Goal: Check status

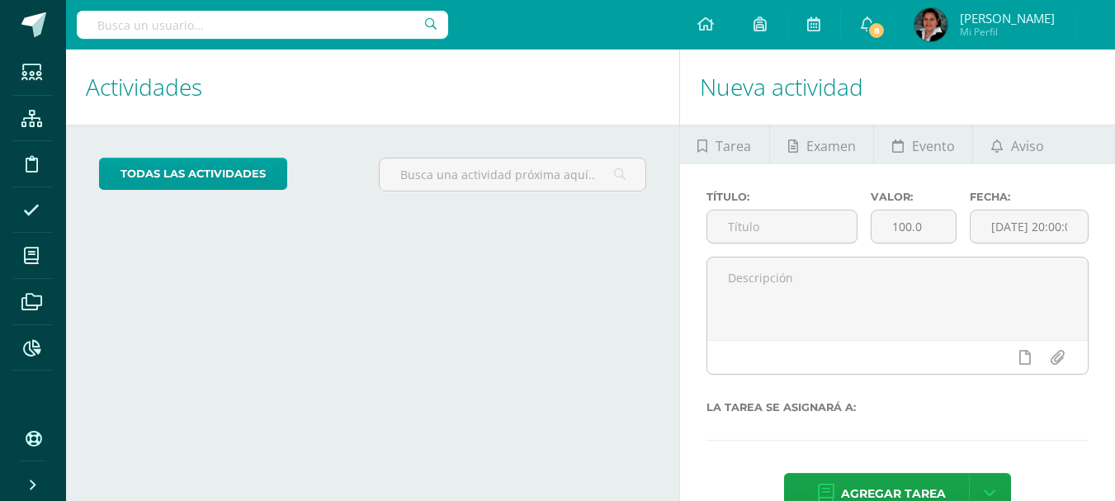
click at [272, 20] on input "text" at bounding box center [263, 25] width 372 height 28
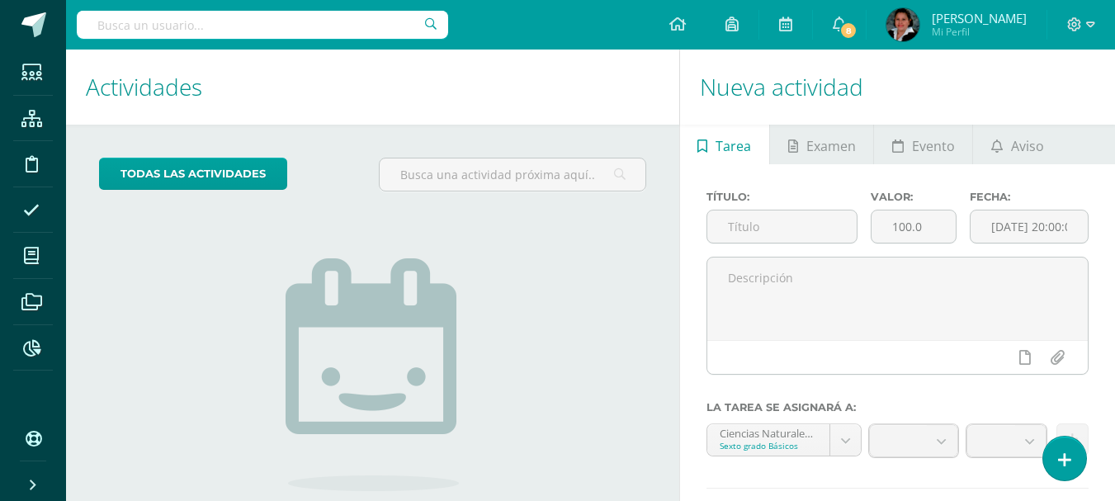
scroll to position [134, 0]
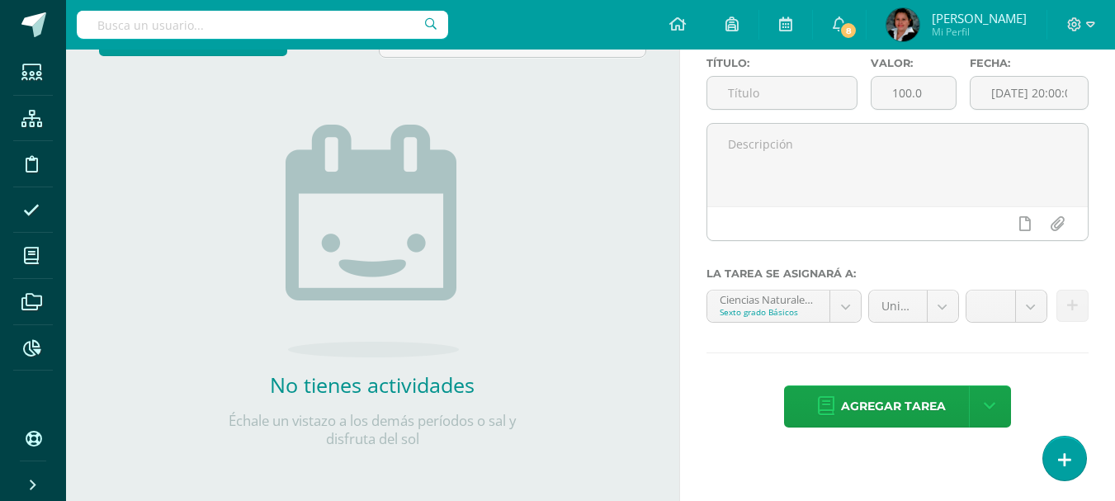
click at [272, 20] on input "text" at bounding box center [263, 25] width 372 height 28
type input "ye [PERSON_NAME]"
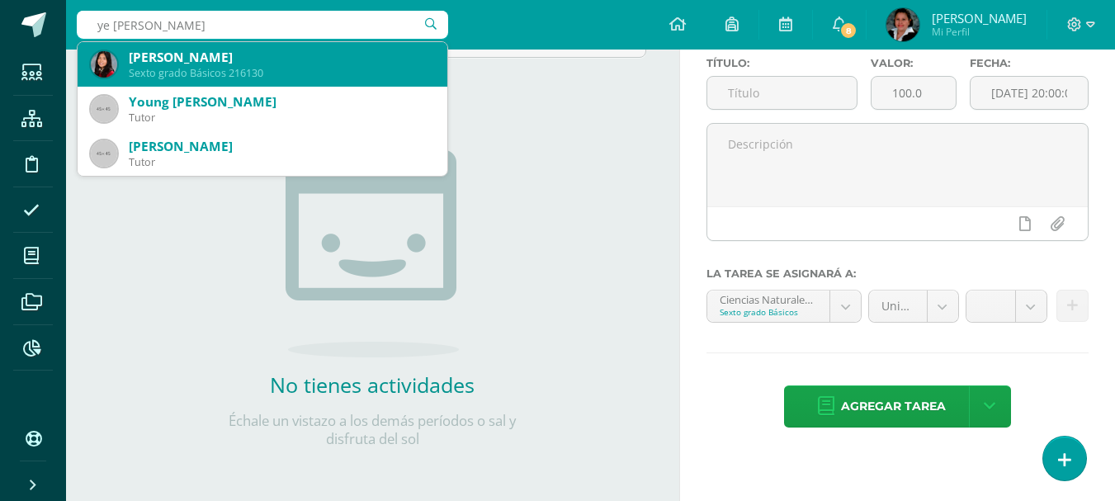
click at [172, 60] on div "[PERSON_NAME]" at bounding box center [281, 57] width 305 height 17
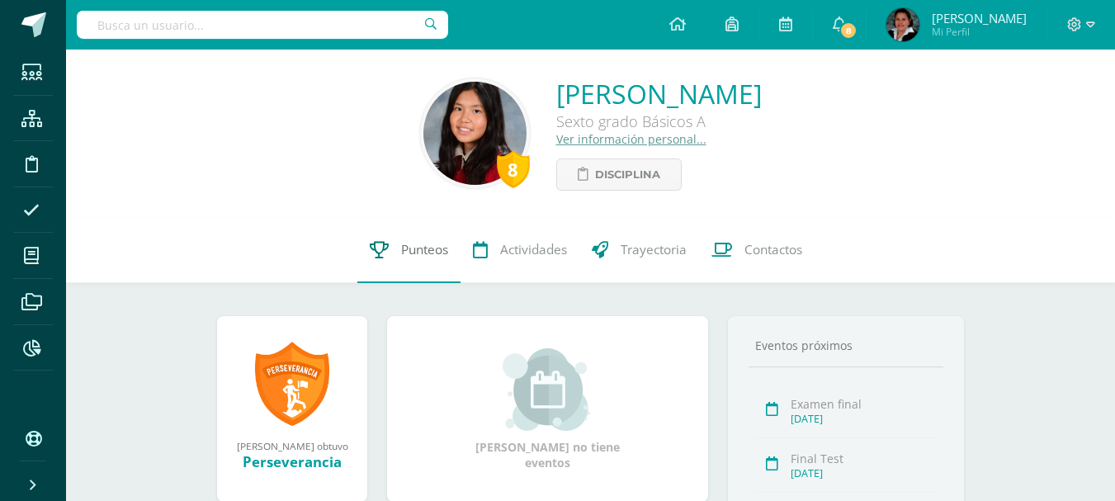
click at [420, 247] on span "Punteos" at bounding box center [424, 249] width 47 height 17
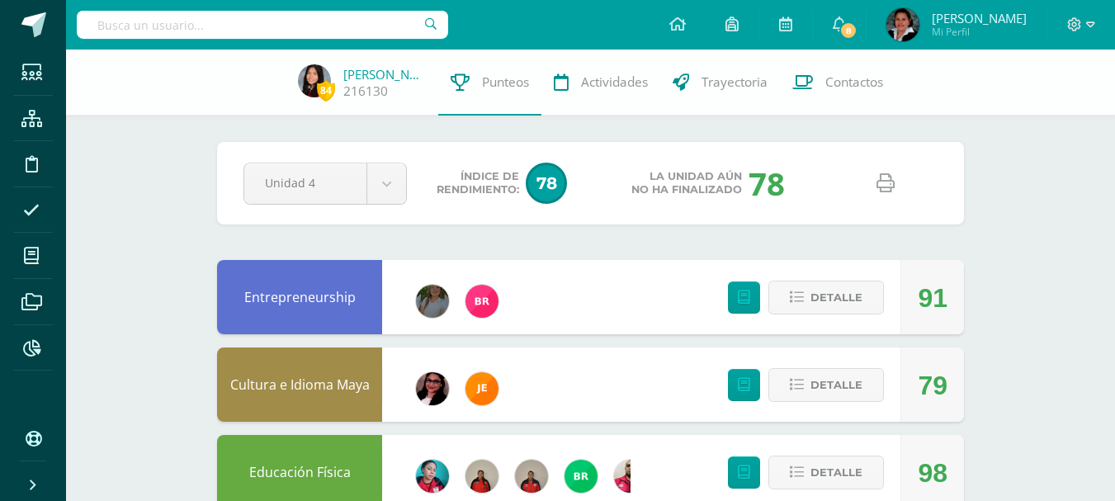
click at [887, 192] on icon at bounding box center [886, 183] width 18 height 18
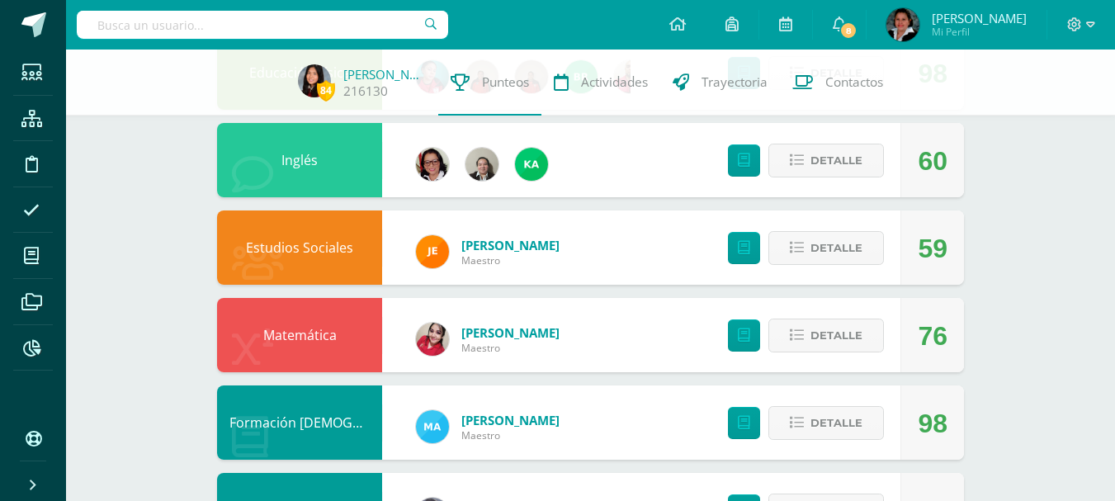
scroll to position [495, 0]
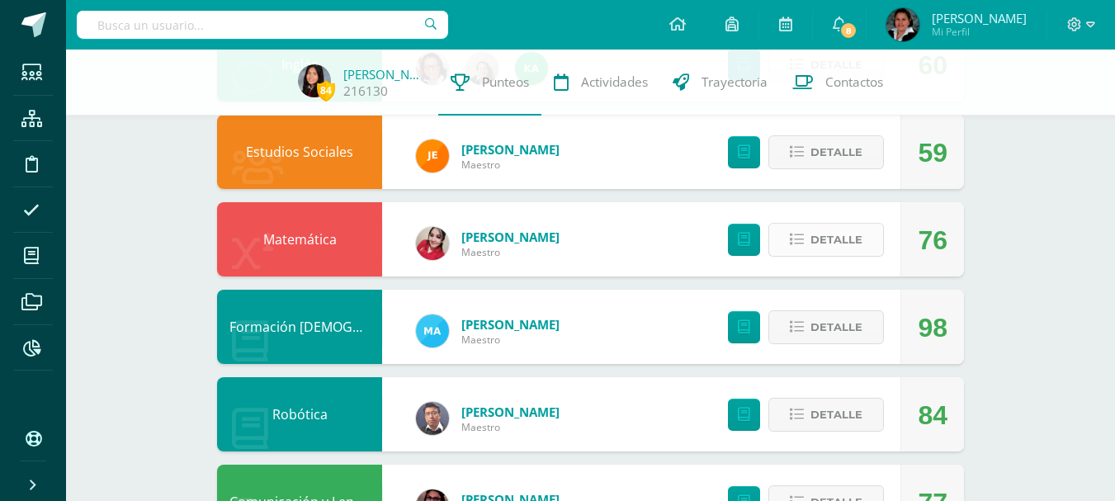
click at [830, 234] on span "Detalle" at bounding box center [837, 240] width 52 height 31
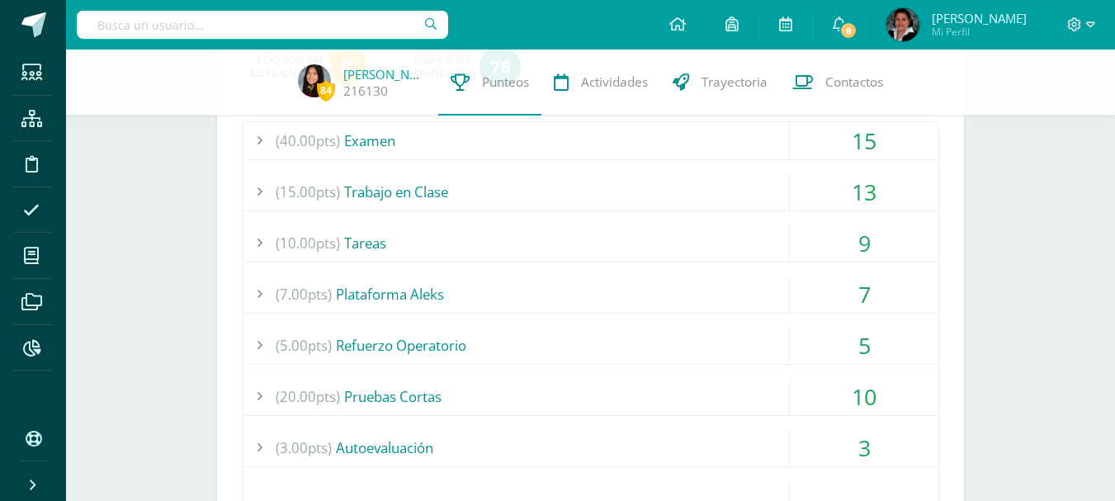
scroll to position [660, 0]
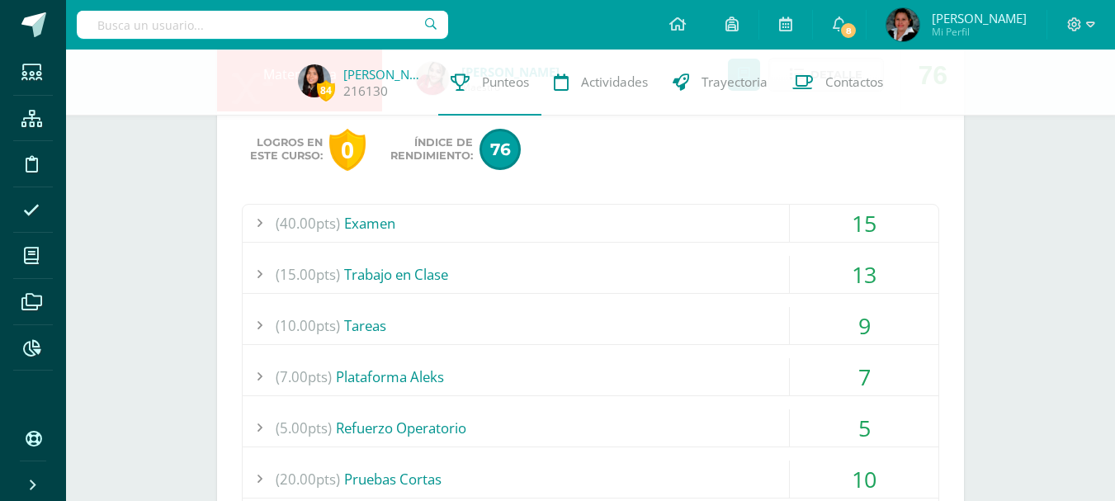
click at [260, 234] on div at bounding box center [259, 223] width 33 height 37
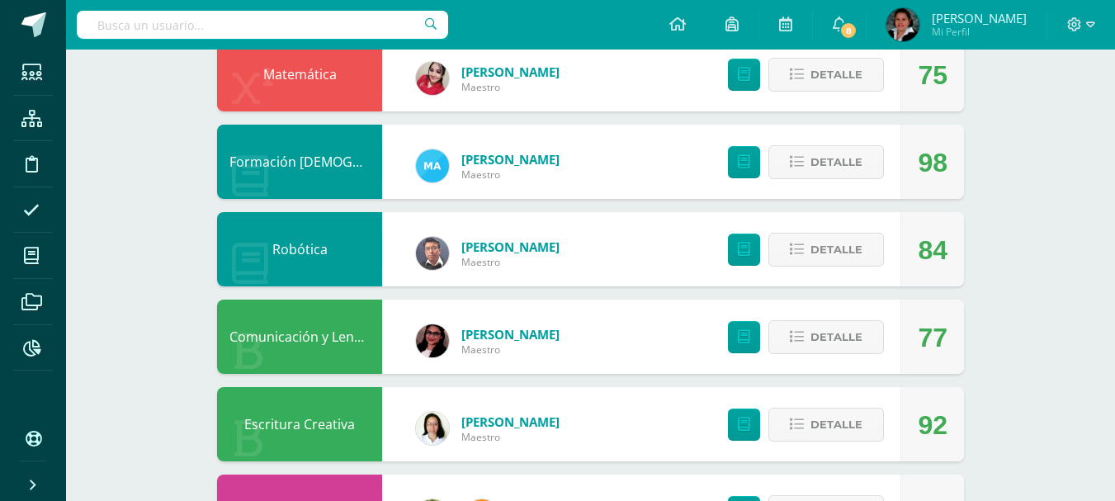
scroll to position [518, 0]
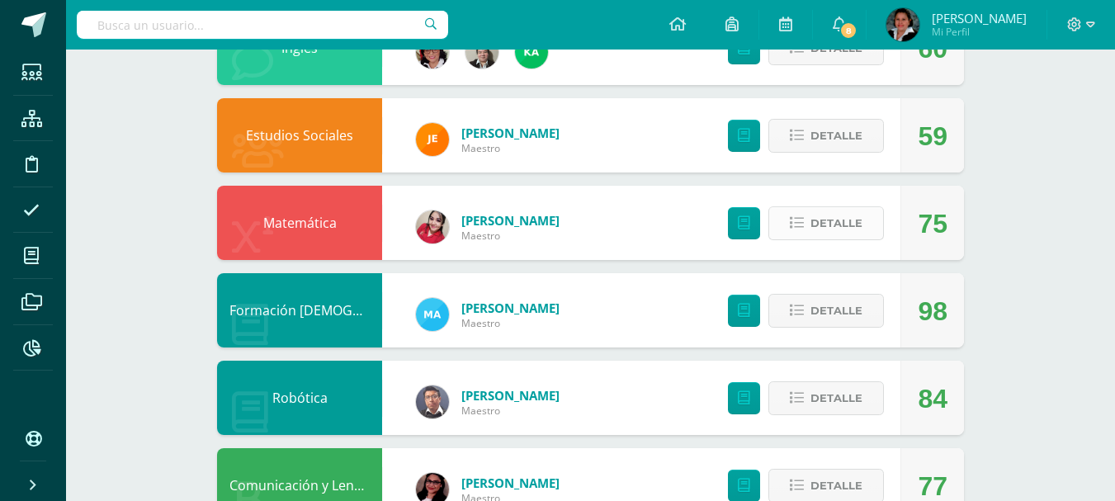
click at [824, 223] on span "Detalle" at bounding box center [837, 223] width 52 height 31
